Goal: Complete application form

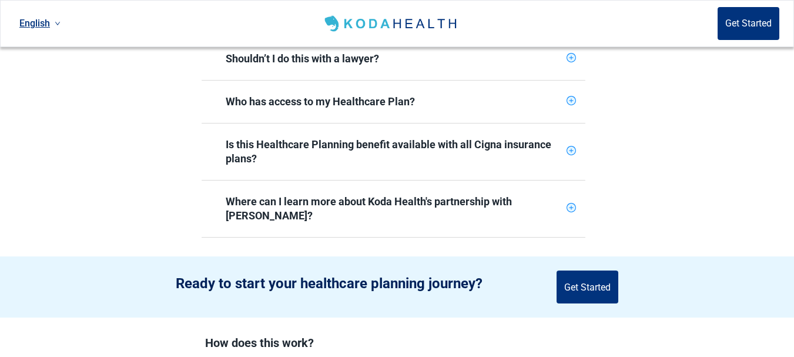
scroll to position [647, 0]
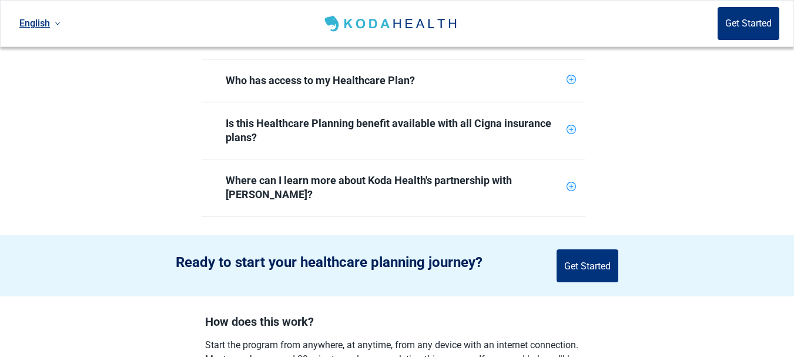
click at [570, 183] on icon "plus-circle" at bounding box center [571, 187] width 8 height 8
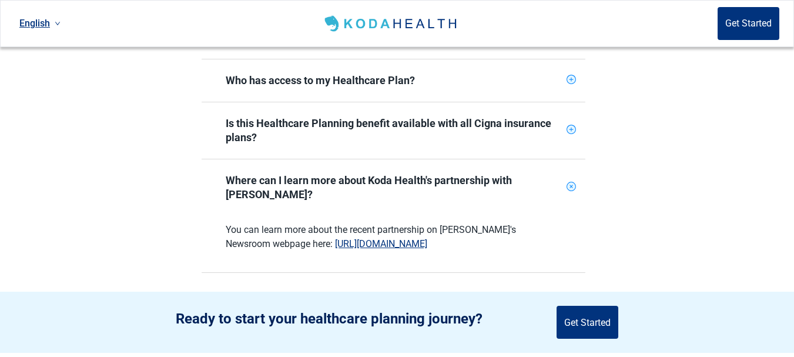
click at [571, 128] on icon "plus-circle" at bounding box center [572, 130] width 4 height 4
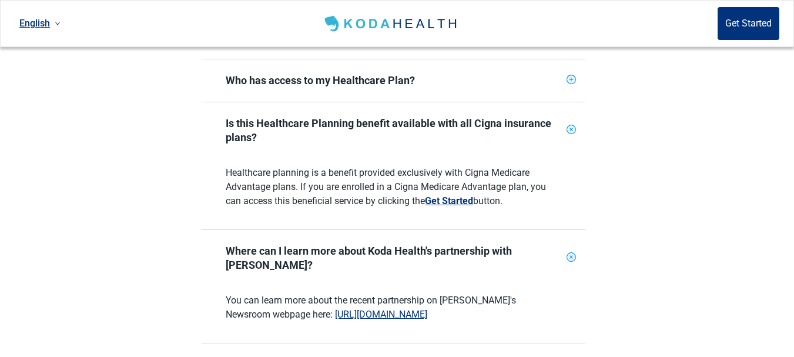
click at [458, 194] on button "Get Started" at bounding box center [449, 201] width 48 height 14
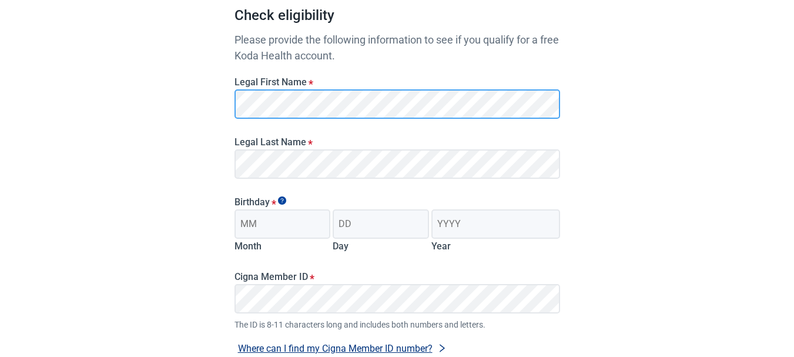
scroll to position [119, 0]
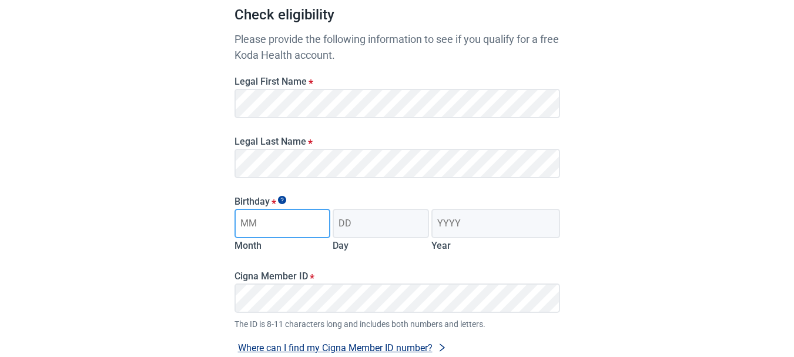
click at [280, 227] on input "Month" at bounding box center [283, 223] width 96 height 29
type input "09"
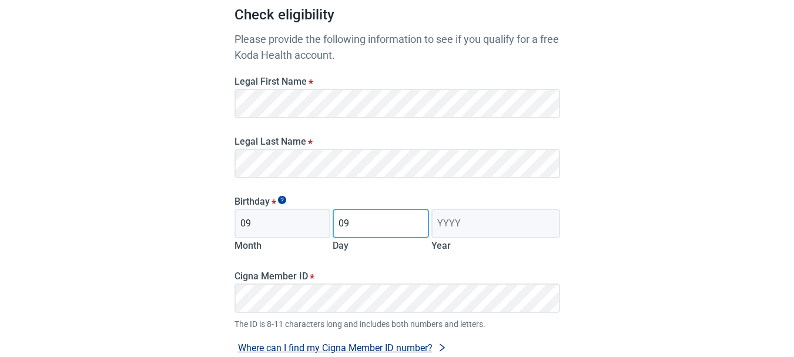
type input "09"
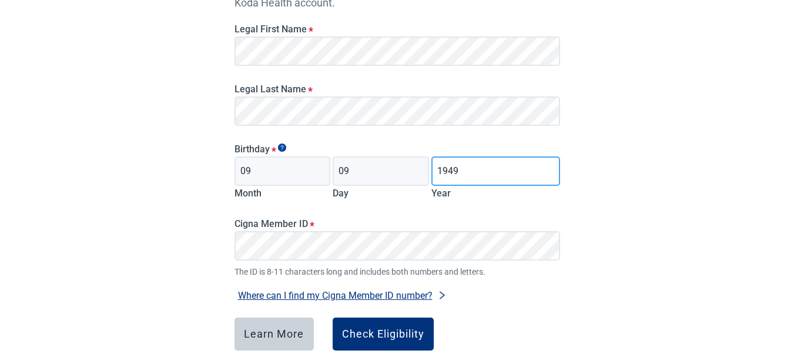
scroll to position [237, 0]
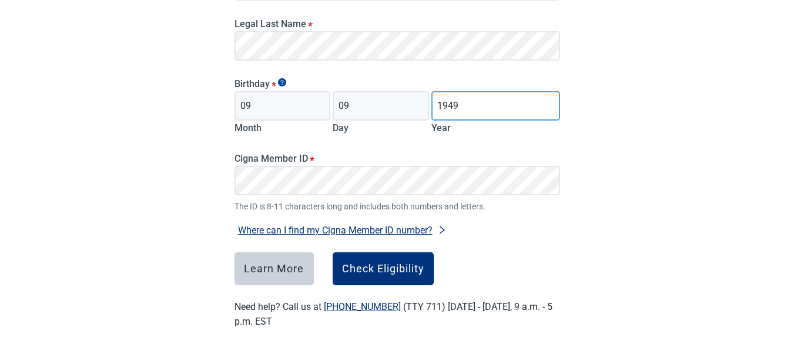
type input "1949"
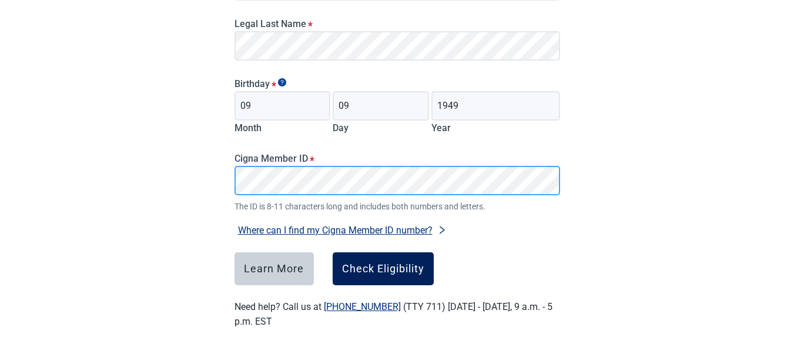
scroll to position [0, 0]
